Goal: Task Accomplishment & Management: Complete application form

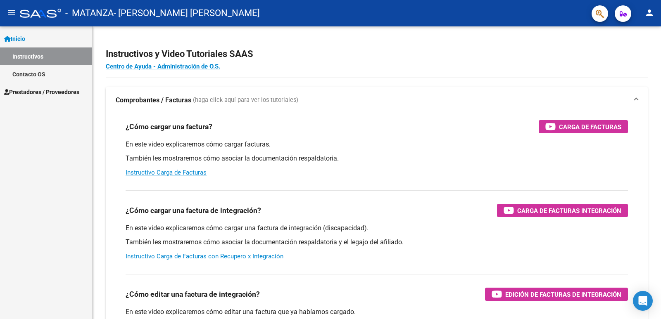
click at [48, 90] on span "Prestadores / Proveedores" at bounding box center [41, 92] width 75 height 9
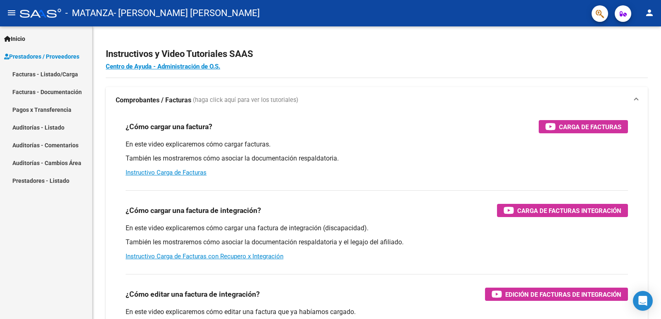
click at [25, 72] on link "Facturas - Listado/Carga" at bounding box center [46, 74] width 92 height 18
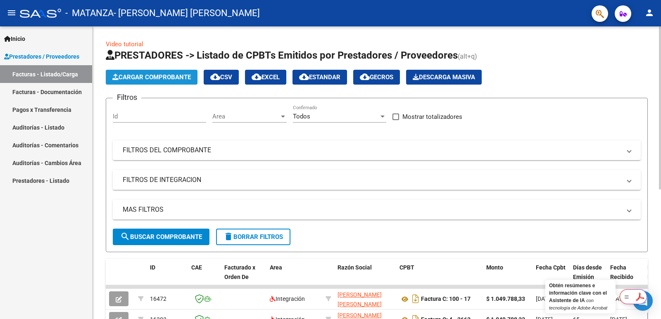
click at [157, 72] on button "Cargar Comprobante" at bounding box center [152, 77] width 92 height 15
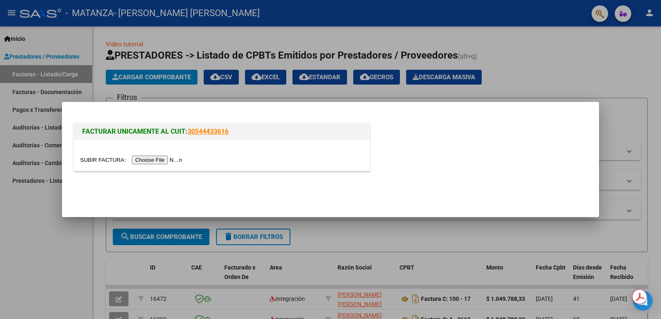
click at [174, 161] on input "file" at bounding box center [132, 160] width 105 height 9
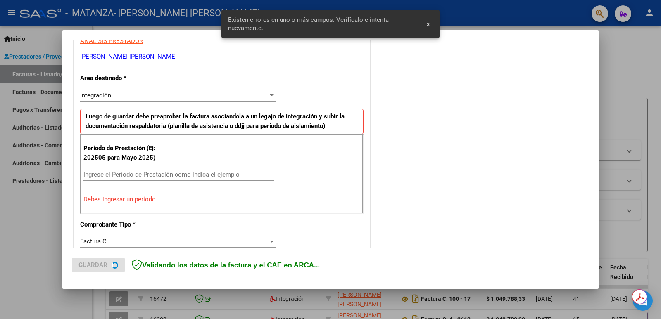
scroll to position [169, 0]
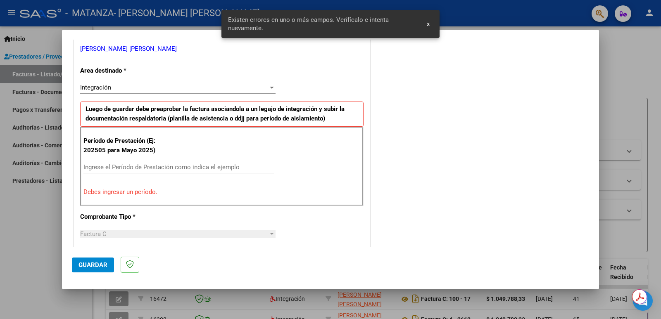
click at [169, 166] on input "Ingrese el Período de Prestación como indica el ejemplo" at bounding box center [178, 167] width 191 height 7
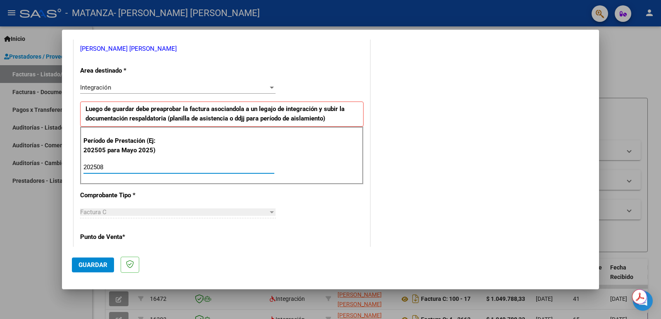
type input "202508"
click at [104, 263] on span "Guardar" at bounding box center [92, 264] width 29 height 7
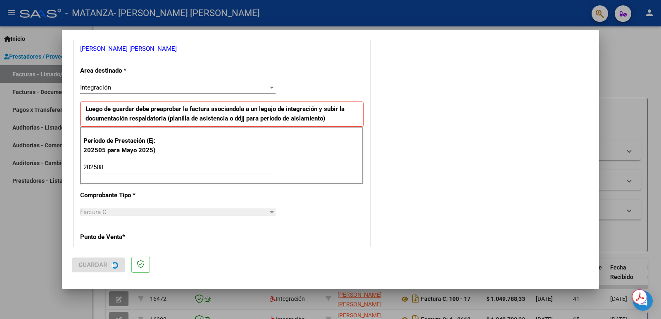
scroll to position [0, 0]
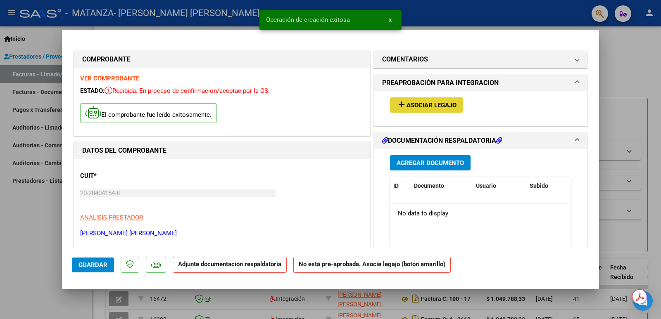
click at [409, 107] on span "Asociar Legajo" at bounding box center [431, 105] width 50 height 7
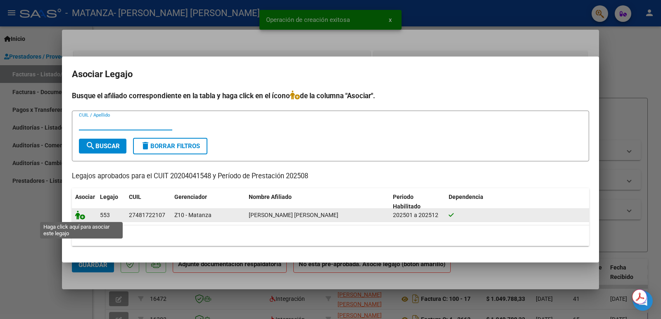
click at [78, 216] on icon at bounding box center [80, 215] width 10 height 9
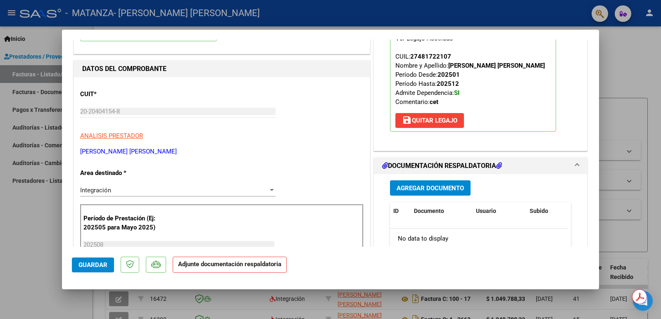
scroll to position [83, 0]
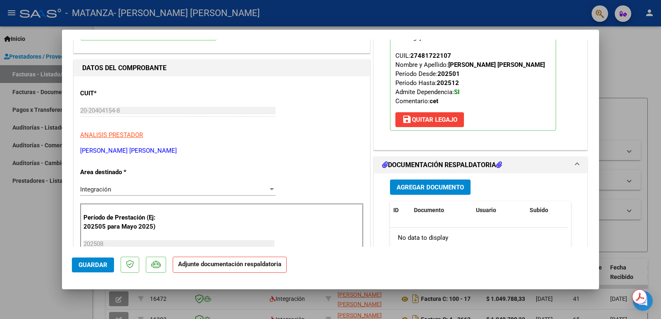
click at [418, 190] on span "Agregar Documento" at bounding box center [430, 187] width 67 height 7
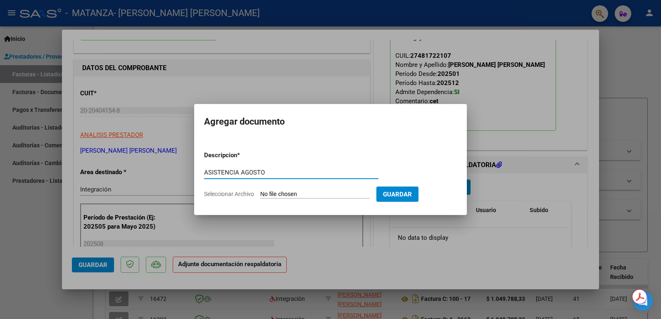
type input "ASISTENCIA AGOSTO"
click at [287, 190] on form "Descripcion * ASISTENCIA AGOSTO Escriba aquí una descripcion Seleccionar Archiv…" at bounding box center [330, 175] width 253 height 60
click at [288, 192] on input "Seleccionar Archivo" at bounding box center [314, 195] width 109 height 8
click at [299, 53] on div at bounding box center [330, 159] width 661 height 319
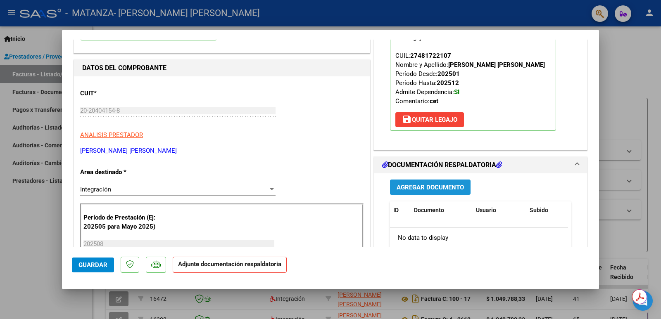
click at [446, 188] on span "Agregar Documento" at bounding box center [430, 187] width 67 height 7
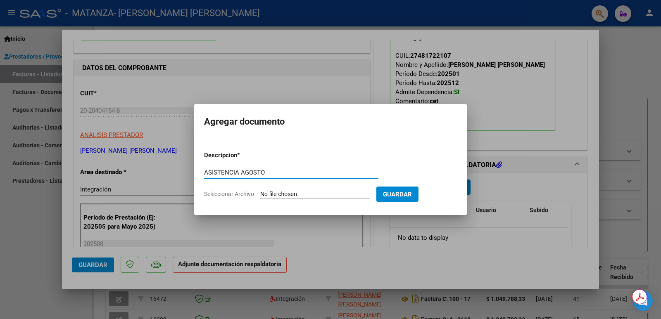
type input "ASISTENCIA AGOSTO"
click at [297, 193] on input "Seleccionar Archivo" at bounding box center [314, 195] width 109 height 8
type input "C:\fakepath\[PERSON_NAME] [PERSON_NAME] FACT N 2724.pdf"
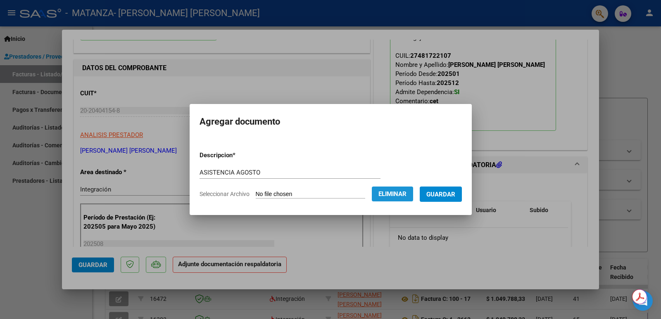
click at [394, 196] on span "Eliminar" at bounding box center [392, 193] width 28 height 7
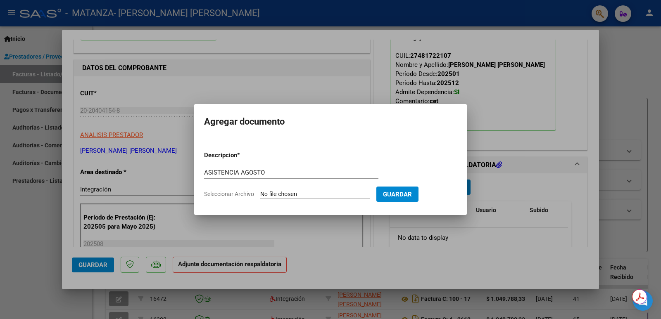
click at [305, 193] on input "Seleccionar Archivo" at bounding box center [314, 195] width 109 height 8
type input "C:\fakepath\[PERSON_NAME] asistencia agosto.pdf"
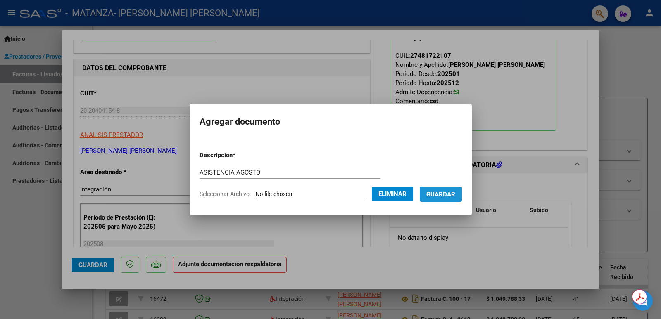
click at [442, 195] on span "Guardar" at bounding box center [440, 194] width 29 height 7
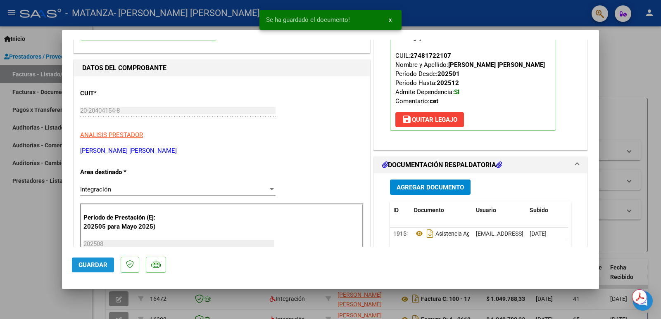
click at [90, 270] on button "Guardar" at bounding box center [93, 265] width 42 height 15
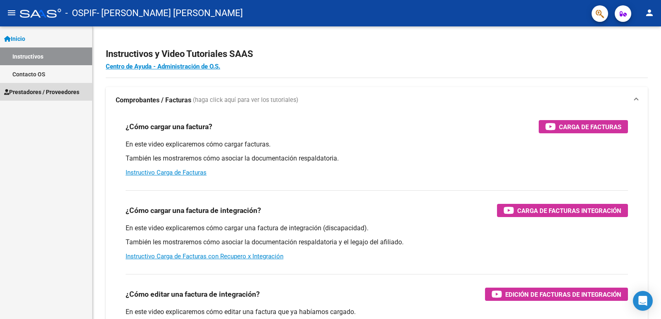
click at [33, 91] on span "Prestadores / Proveedores" at bounding box center [41, 92] width 75 height 9
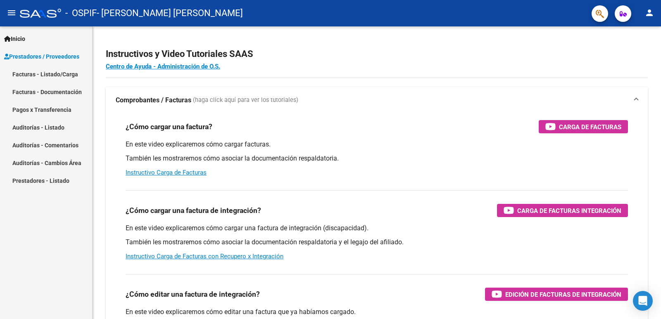
click at [49, 75] on link "Facturas - Listado/Carga" at bounding box center [46, 74] width 92 height 18
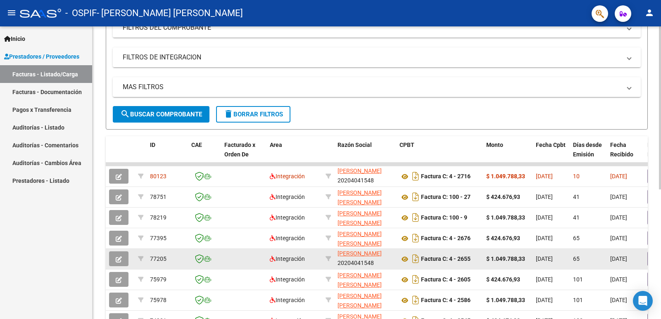
scroll to position [124, 0]
